Goal: Information Seeking & Learning: Check status

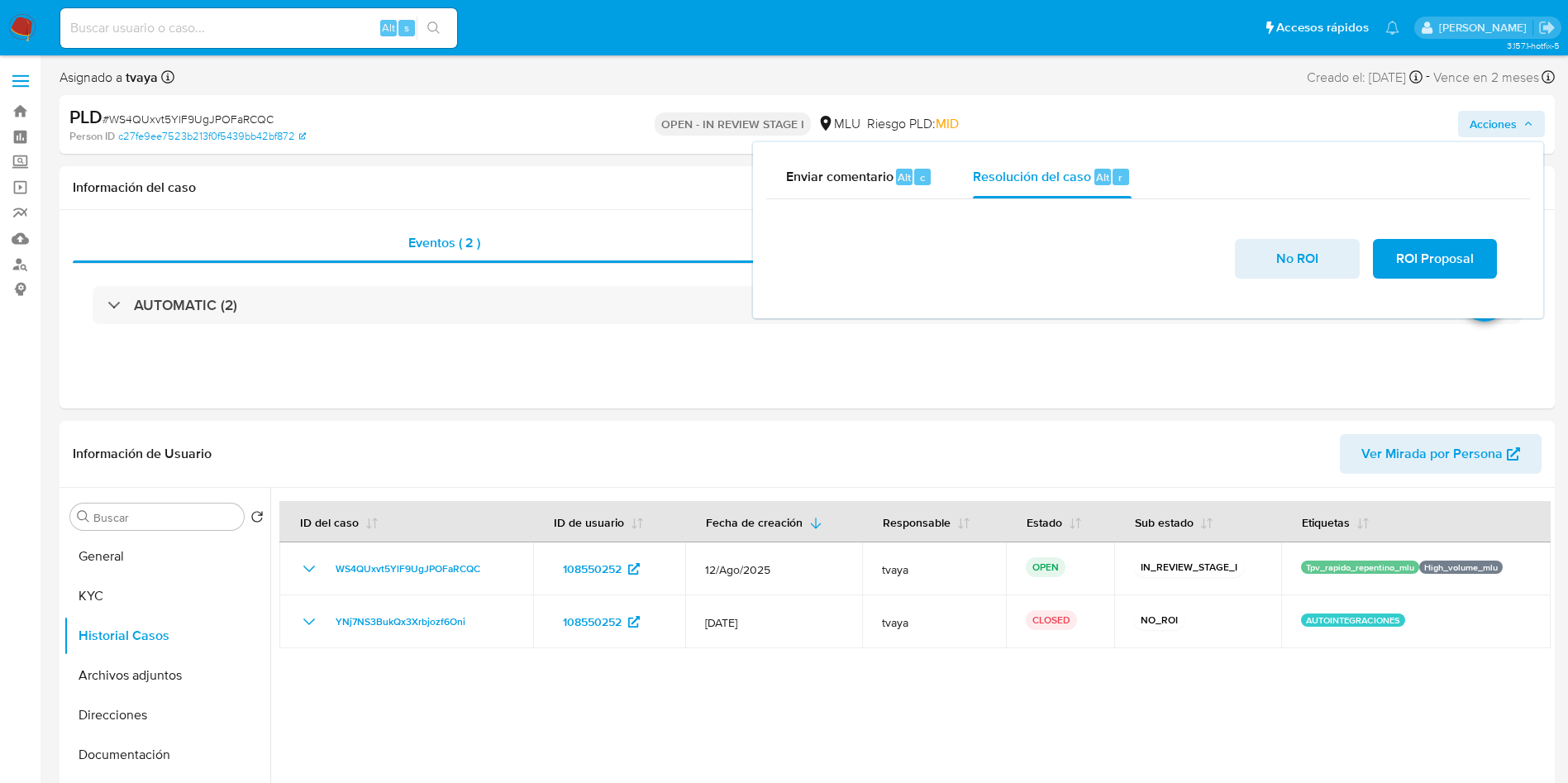
select select "10"
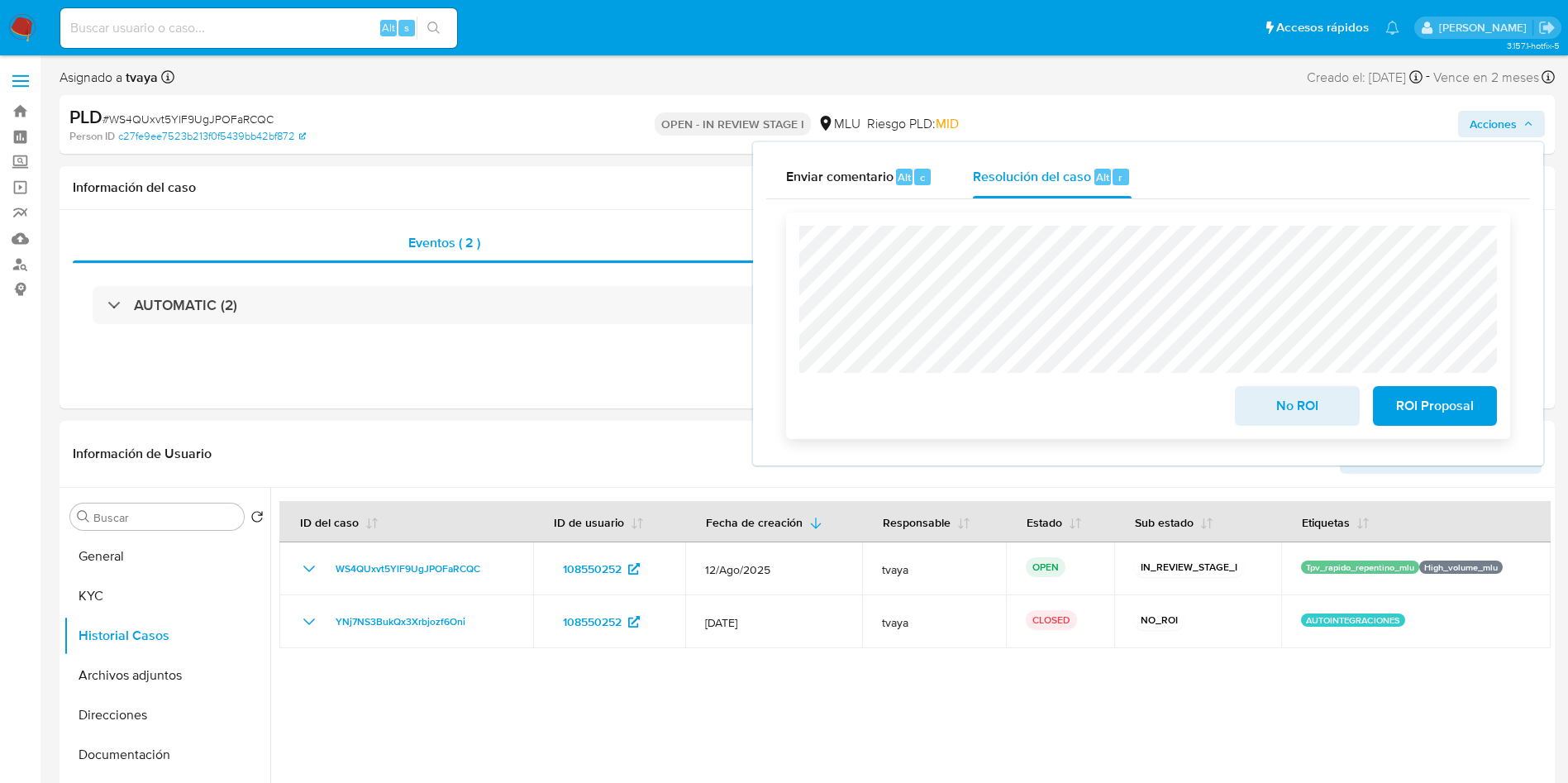
click at [1284, 410] on span "No ROI" at bounding box center [1297, 406] width 81 height 36
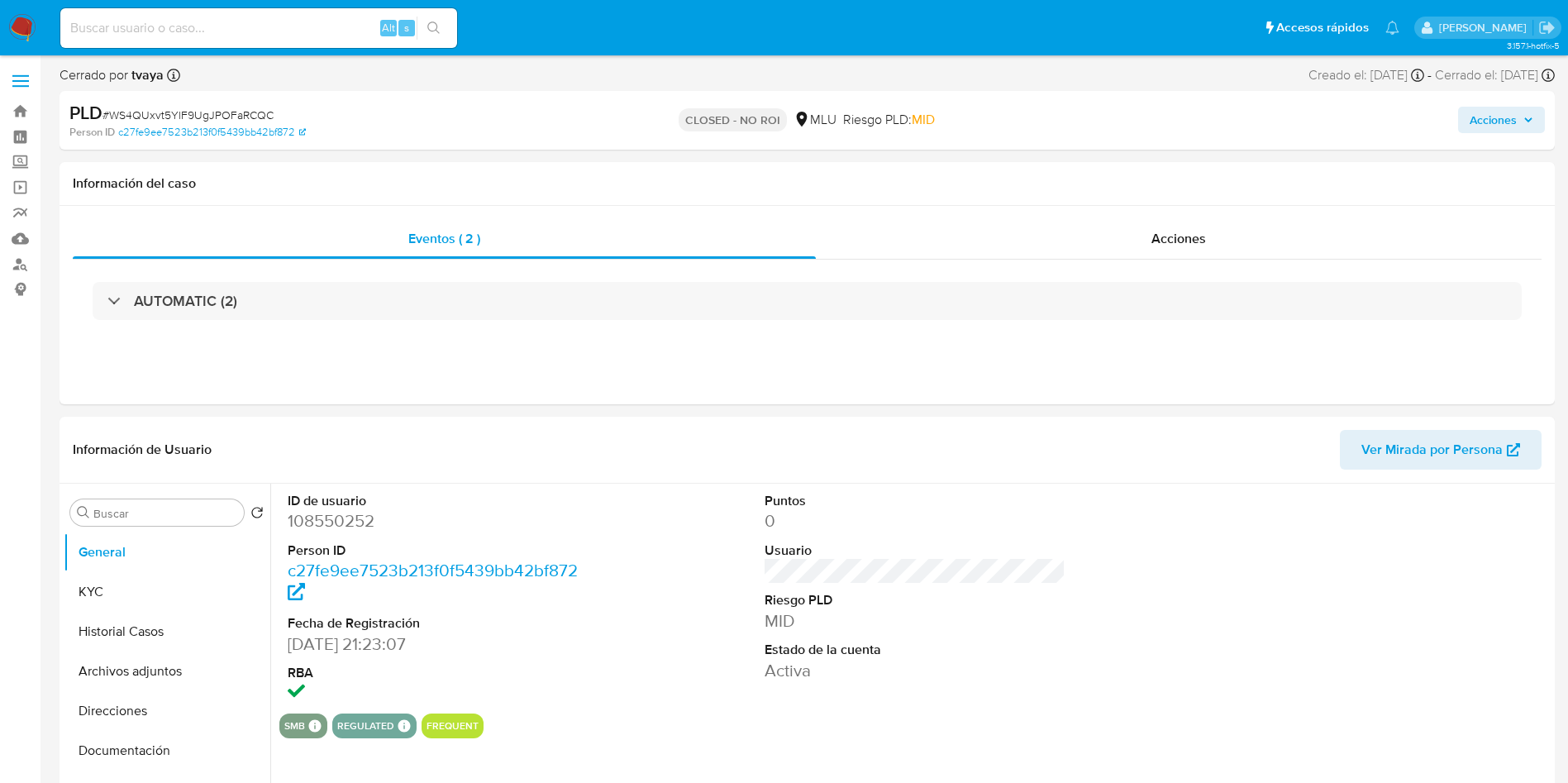
select select "10"
click at [1085, 613] on div "ID de usuario 108550252 Person ID c27fe9ee7523b213f0f5439bb42bf872 Fecha de Reg…" at bounding box center [915, 598] width 1271 height 230
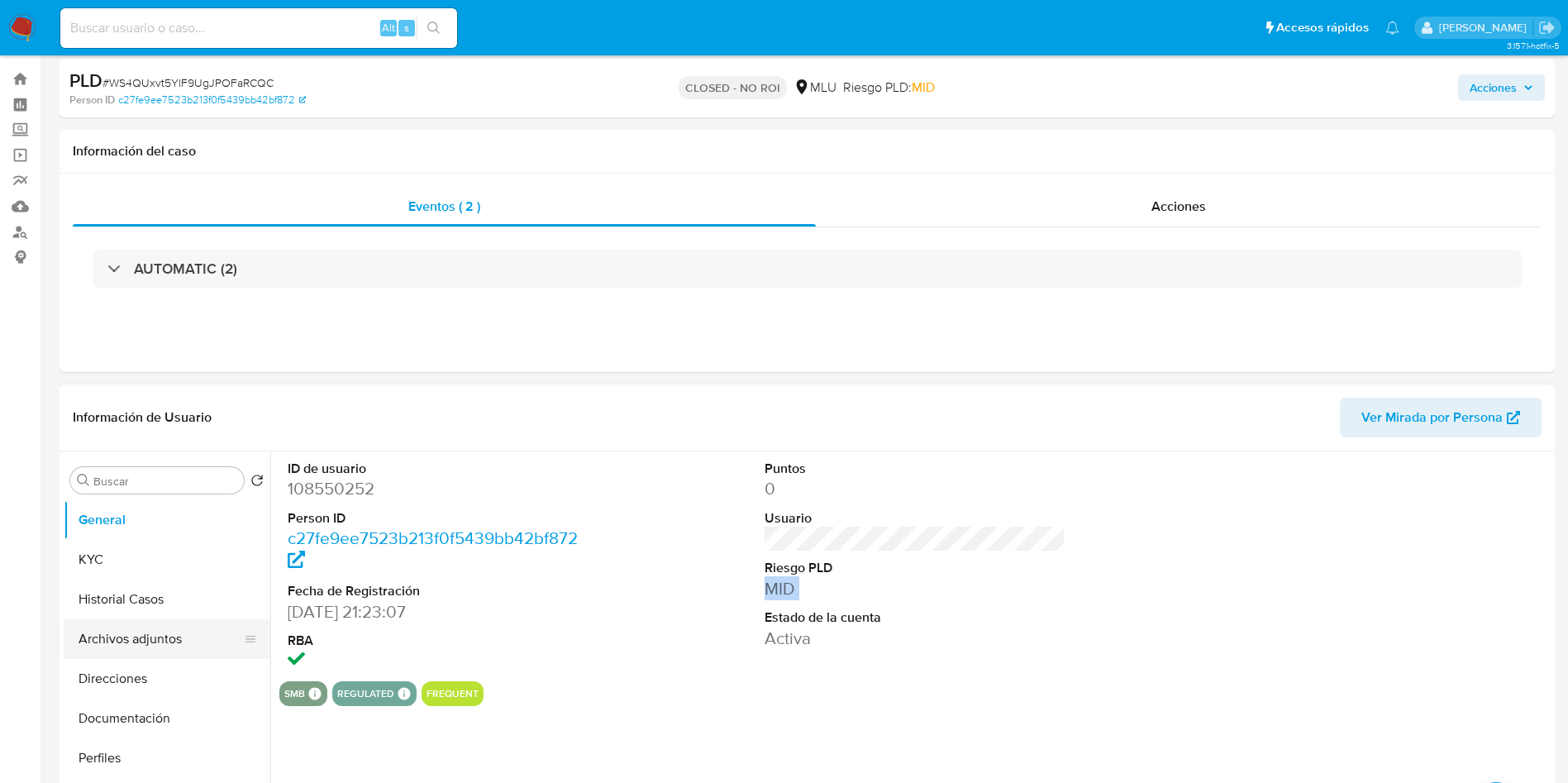
scroll to position [124, 0]
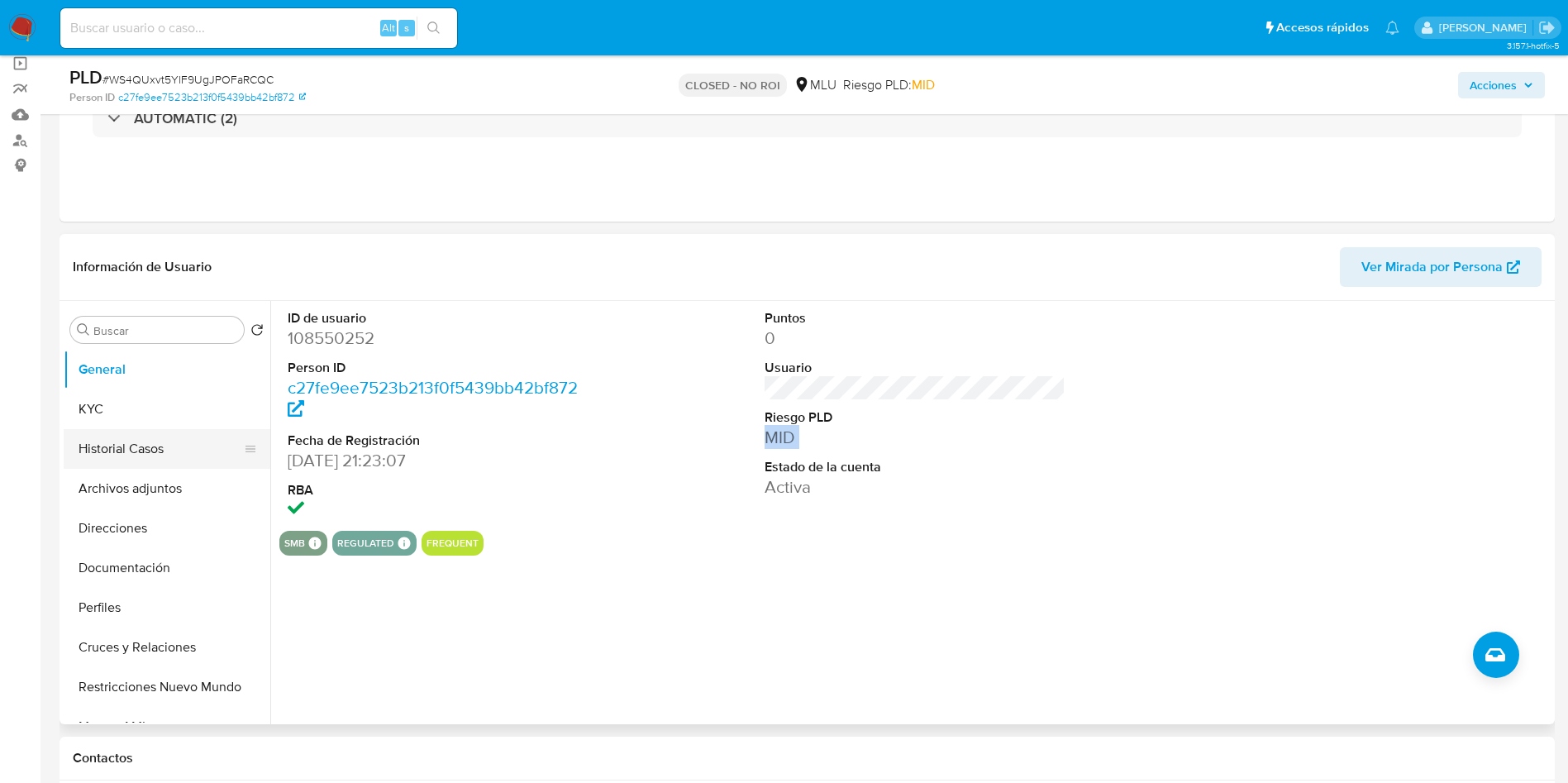
click at [141, 430] on button "Historial Casos" at bounding box center [161, 449] width 193 height 40
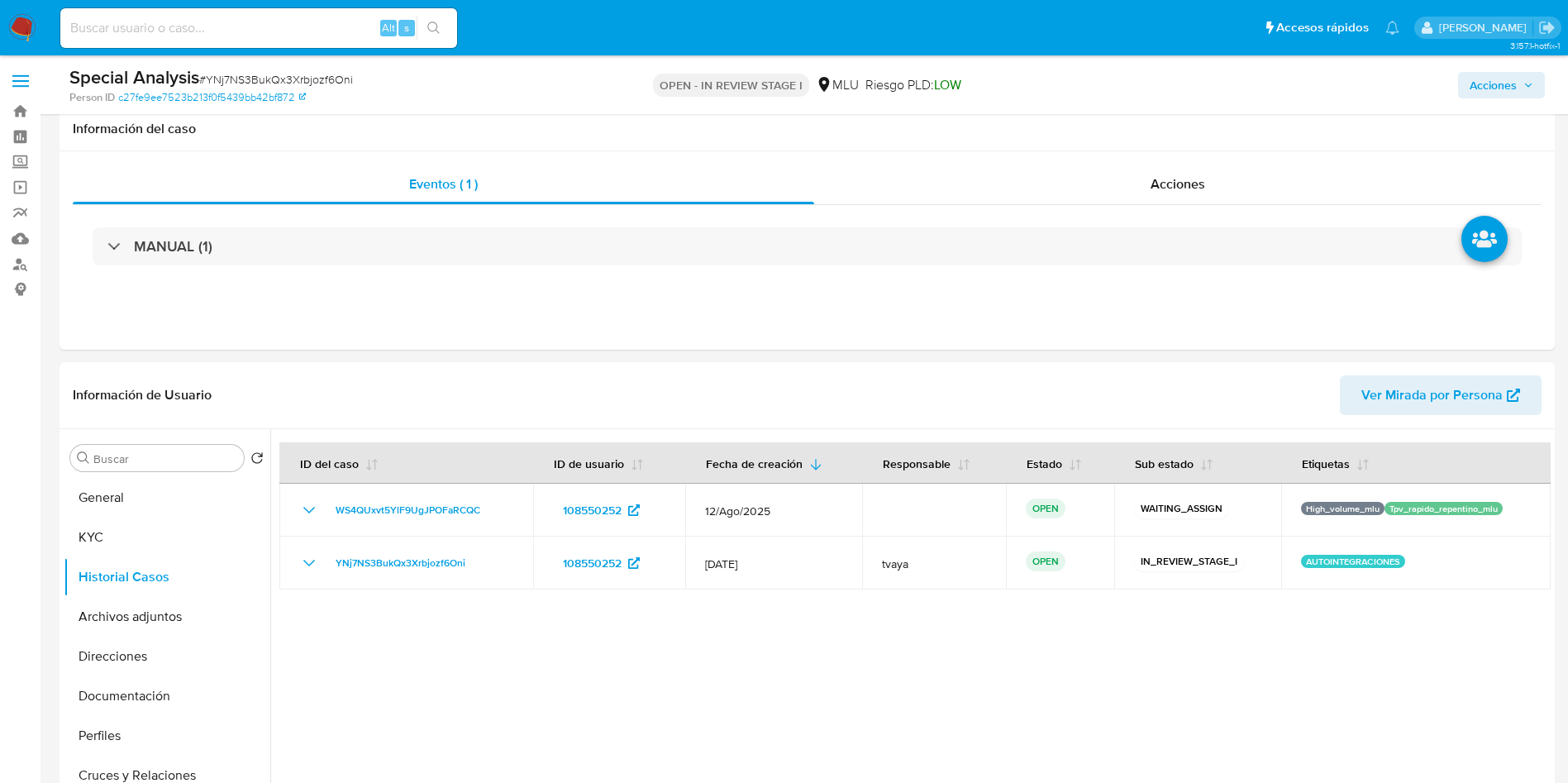
select select "10"
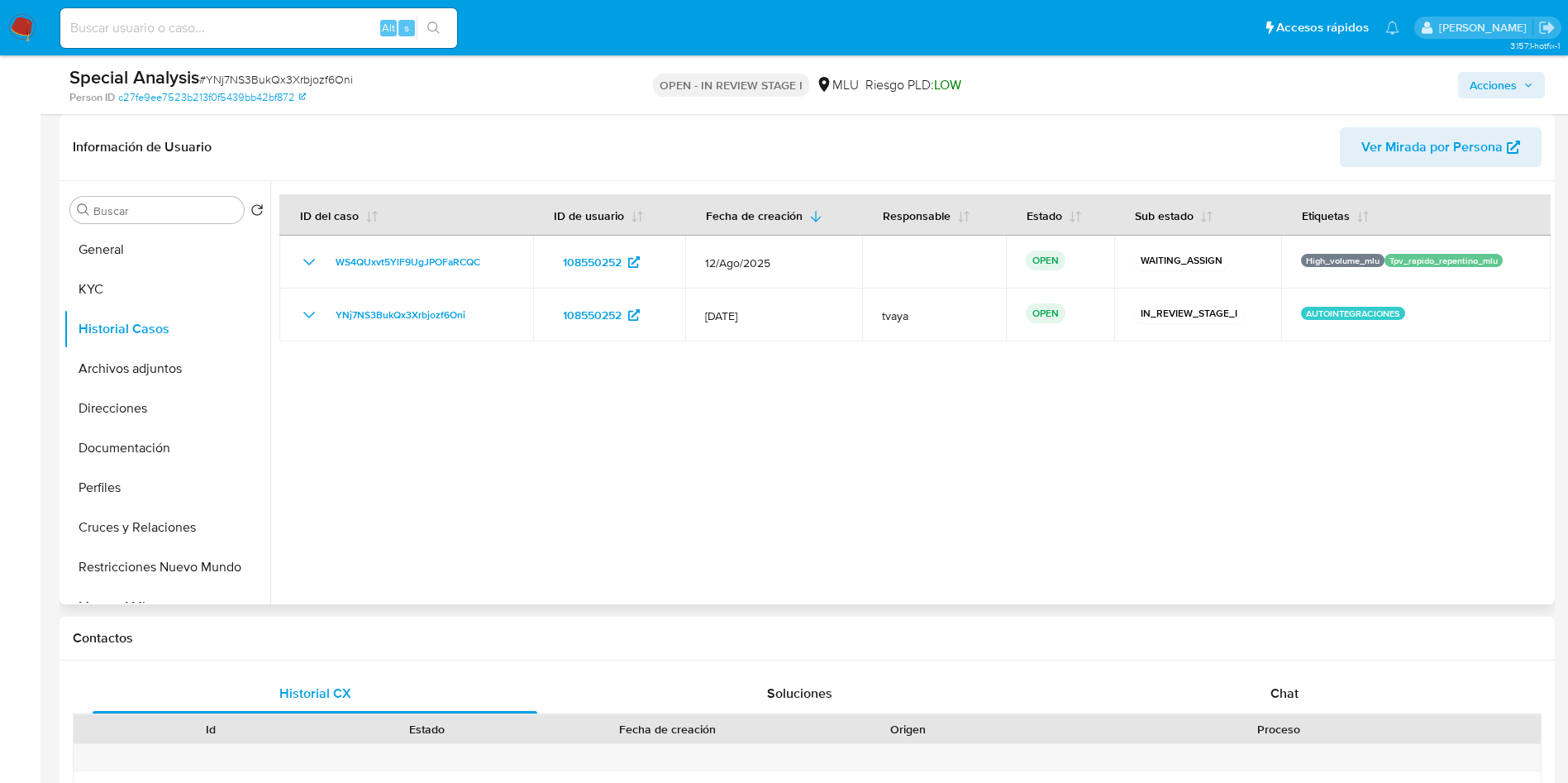
scroll to position [248, 0]
click at [769, 466] on div at bounding box center [911, 392] width 1281 height 423
click at [144, 249] on button "General" at bounding box center [161, 250] width 193 height 40
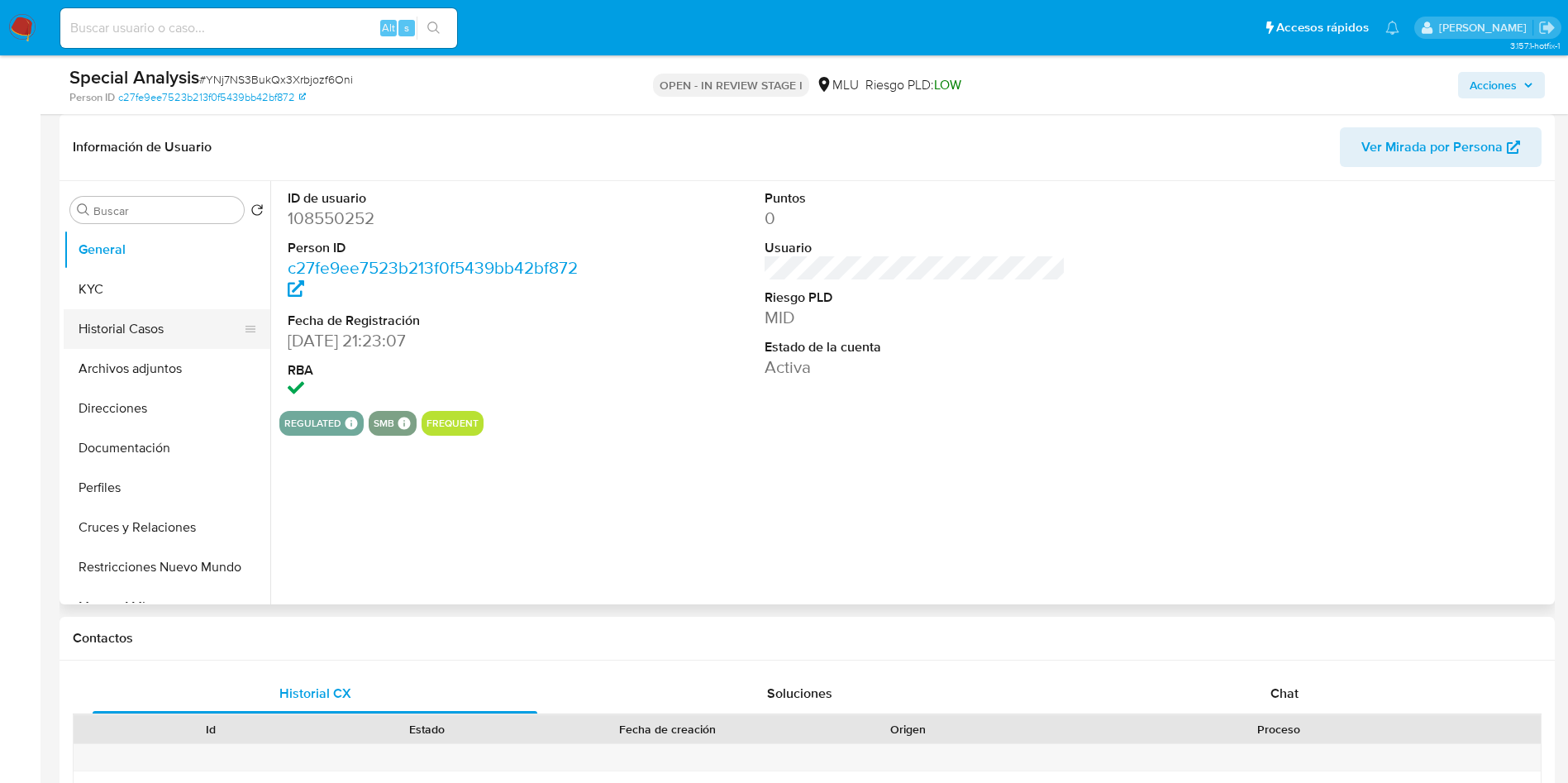
click at [142, 327] on button "Historial Casos" at bounding box center [161, 329] width 193 height 40
